Goal: Information Seeking & Learning: Learn about a topic

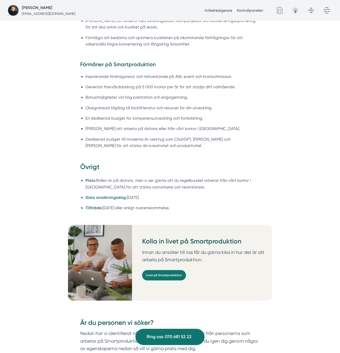
scroll to position [730, 0]
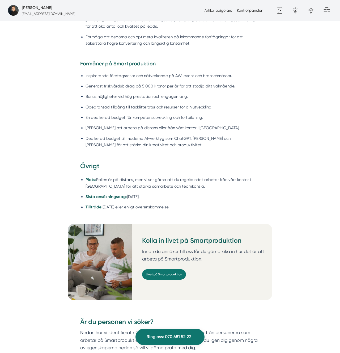
click at [159, 73] on li "Inspirerande företagsresor och nätverkande på AW, event och branschmässor." at bounding box center [173, 76] width 175 height 6
click at [185, 72] on li "Inspirerande företagsresor och nätverkande på AW, event och branschmässor." at bounding box center [173, 75] width 175 height 6
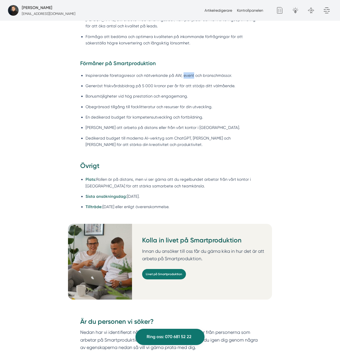
click at [185, 72] on li "Inspirerande företagsresor och nätverkande på AW, event och branschmässor." at bounding box center [173, 75] width 175 height 6
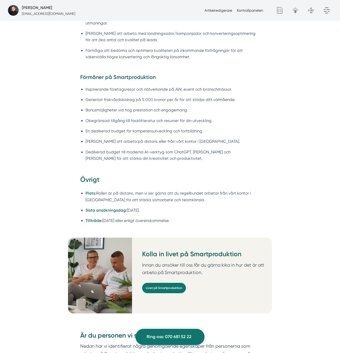
scroll to position [716, 0]
click at [185, 141] on ul "Inspirerande företagsresor och nätverkande på AW, event och branschmässor. Gene…" at bounding box center [170, 125] width 180 height 85
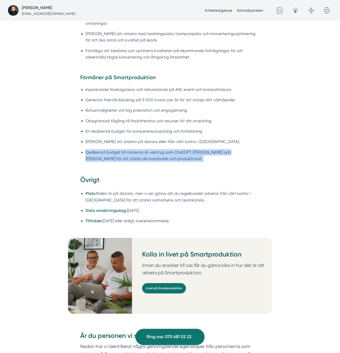
click at [185, 141] on ul "Inspirerande företagsresor och nätverkande på AW, event och branschmässor. Gene…" at bounding box center [170, 125] width 180 height 85
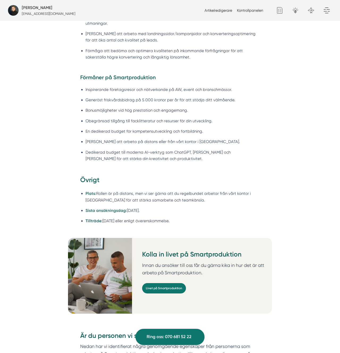
click at [110, 74] on strong "Förmåner på Smartproduktion" at bounding box center [117, 77] width 75 height 6
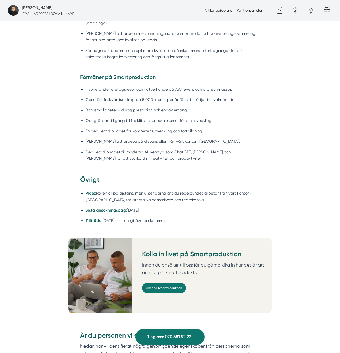
click at [123, 86] on li "Inspirerande företagsresor och nätverkande på AW, event och branschmässor." at bounding box center [173, 89] width 175 height 6
click at [151, 86] on li "Inspirerande företagsresor och nätverkande på AW, event och branschmässor." at bounding box center [173, 89] width 175 height 6
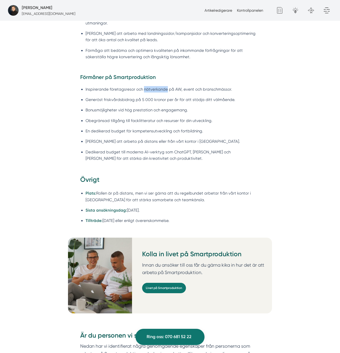
click at [152, 86] on li "Inspirerande företagsresor och nätverkande på AW, event och branschmässor." at bounding box center [173, 89] width 175 height 6
click at [305, 106] on div "Om Smartproduktion Vi på Smartproduktion hjälper bygg- och tjänsteföretag att s…" at bounding box center [170, 267] width 340 height 1363
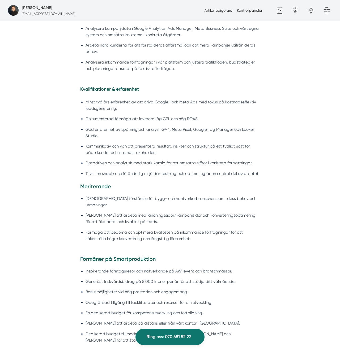
scroll to position [535, 0]
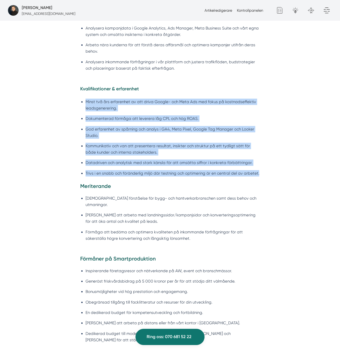
drag, startPoint x: 289, startPoint y: 162, endPoint x: 285, endPoint y: 174, distance: 12.0
drag, startPoint x: 282, startPoint y: 176, endPoint x: 77, endPoint y: 85, distance: 224.3
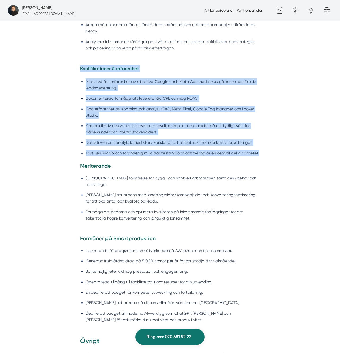
scroll to position [559, 0]
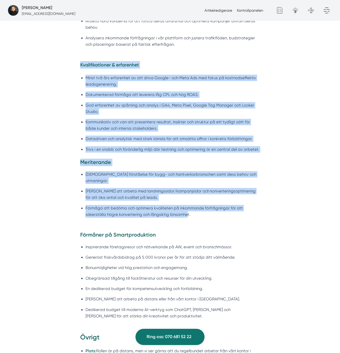
drag, startPoint x: 156, startPoint y: 178, endPoint x: 166, endPoint y: 207, distance: 30.5
click at [166, 207] on ul "[DEMOGRAPHIC_DATA] förståelse för bygg- och hantverkarbranschen samt dess behov…" at bounding box center [170, 196] width 180 height 56
click at [186, 209] on li "Förmåga att bedöma och optimera kvaliteten på inkommande förfrågningar för att …" at bounding box center [173, 211] width 175 height 13
